Goal: Check status: Check status

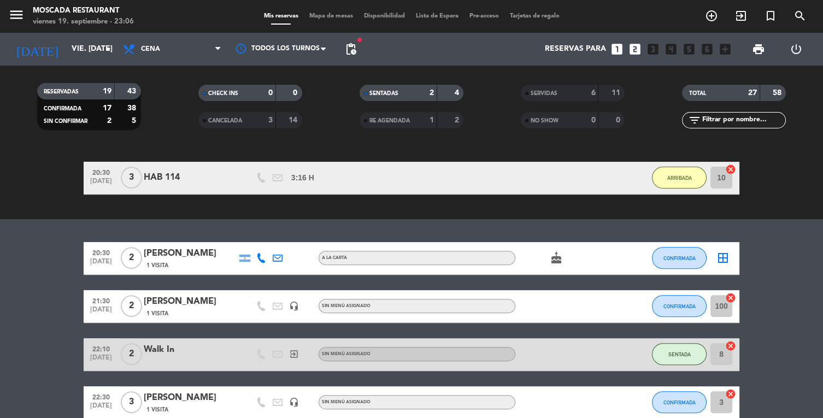
scroll to position [829, 0]
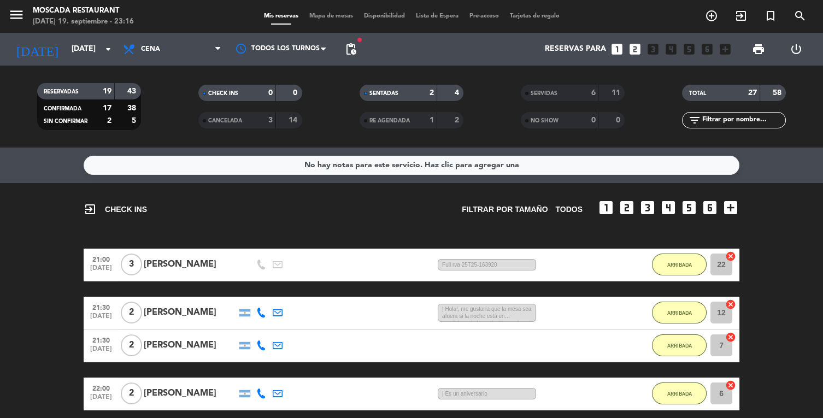
click at [437, 17] on span "Lista de Espera" at bounding box center [437, 16] width 54 height 6
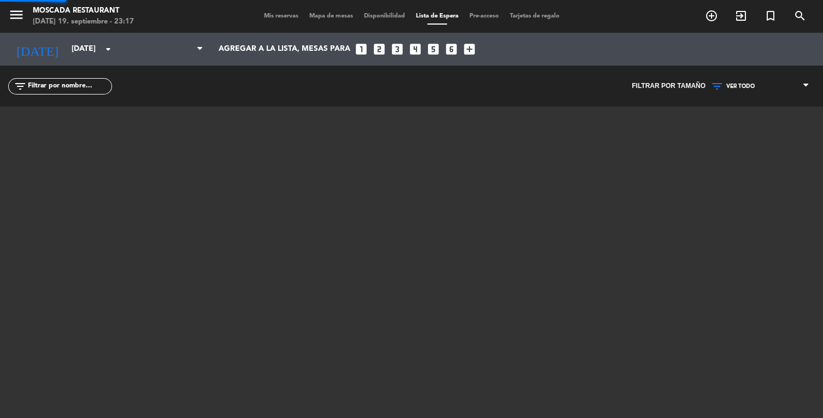
click at [77, 40] on input "vie. [DATE]" at bounding box center [118, 49] width 104 height 20
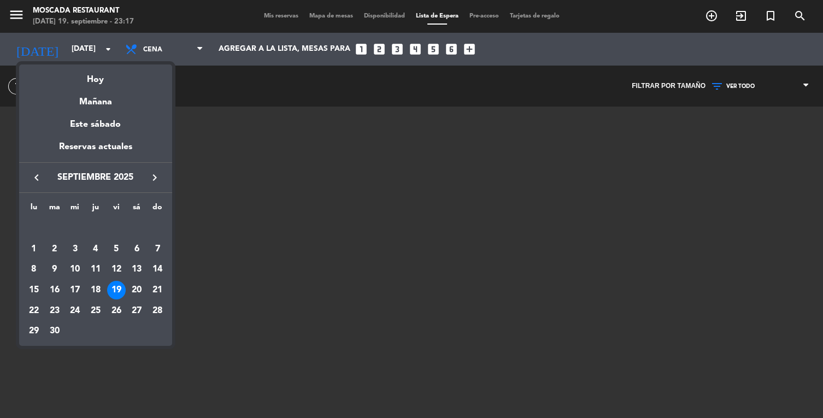
click at [132, 298] on td "20" at bounding box center [136, 290] width 21 height 21
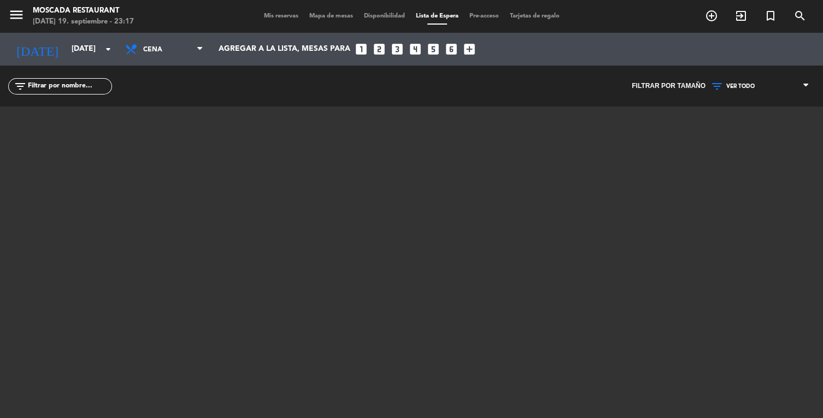
type input "sáb. 20 sep."
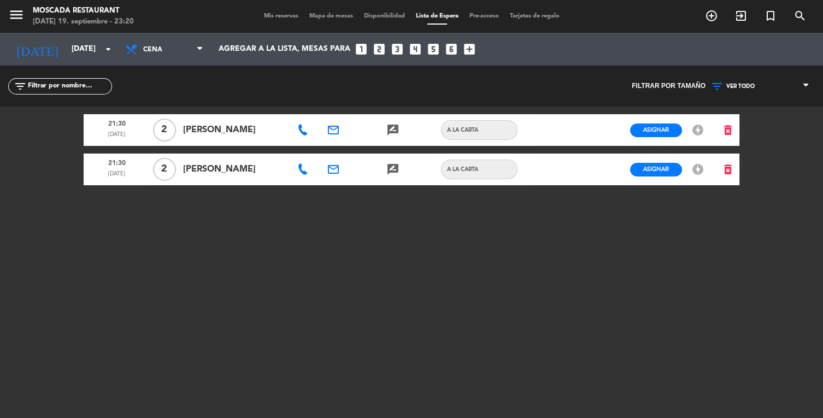
click at [270, 13] on span "Mis reservas" at bounding box center [281, 16] width 45 height 6
